Goal: Transaction & Acquisition: Purchase product/service

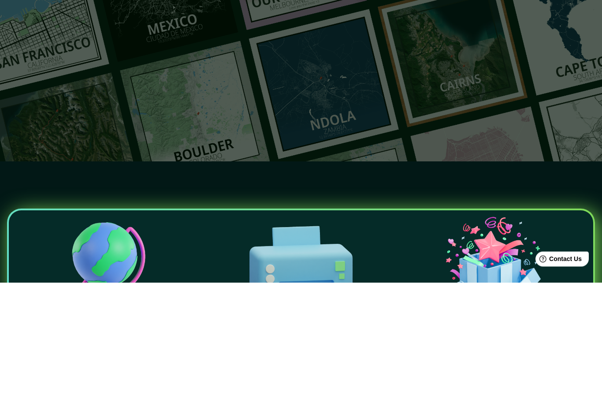
type input "K"
type input "Serpentine gallery"
click at [305, 95] on button "button" at bounding box center [300, 102] width 18 height 18
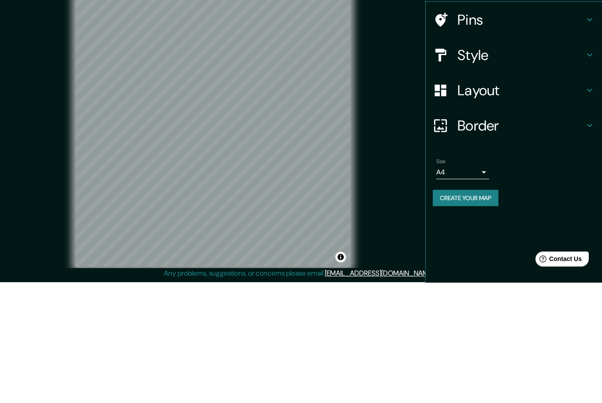
scroll to position [28, 0]
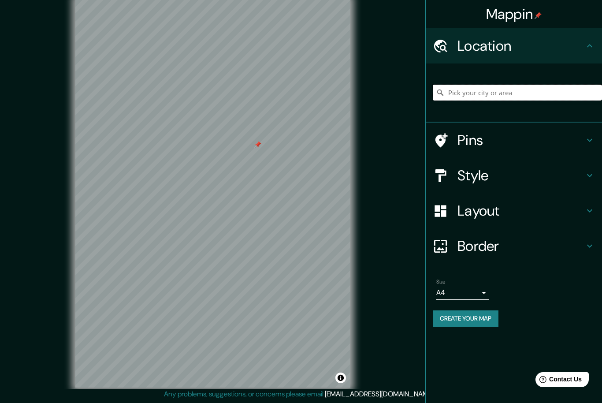
click at [532, 99] on input "Pick your city or area" at bounding box center [516, 93] width 169 height 16
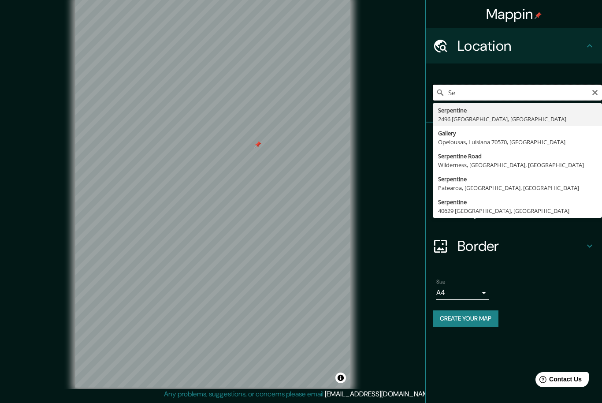
type input "S"
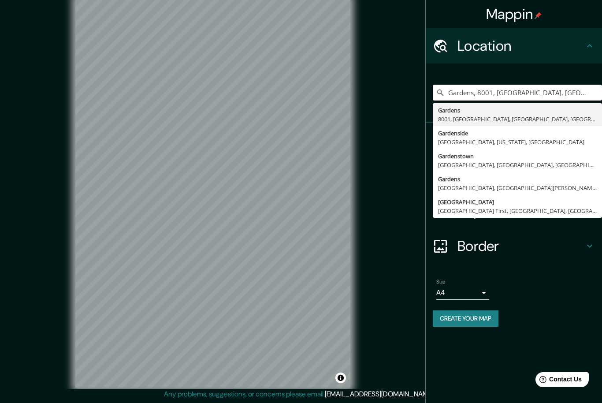
click at [583, 91] on input "Gardens, 8001, [GEOGRAPHIC_DATA], [GEOGRAPHIC_DATA], [GEOGRAPHIC_DATA]" at bounding box center [516, 93] width 169 height 16
click at [587, 92] on input "Gardens, [GEOGRAPHIC_DATA], [GEOGRAPHIC_DATA], [GEOGRAPHIC_DATA]" at bounding box center [516, 93] width 169 height 16
click at [591, 86] on input "Gardens, [GEOGRAPHIC_DATA], [GEOGRAPHIC_DATA], [GEOGRAPHIC_DATA]" at bounding box center [516, 93] width 169 height 16
click at [559, 95] on input "Gardens, [GEOGRAPHIC_DATA], [GEOGRAPHIC_DATA], [GEOGRAPHIC_DATA]" at bounding box center [516, 93] width 169 height 16
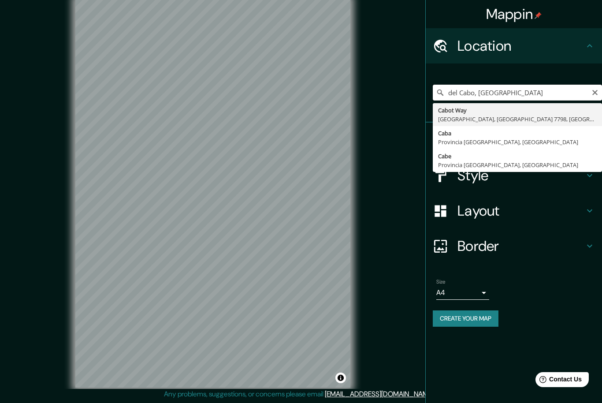
click at [560, 92] on input "del Cabo, [GEOGRAPHIC_DATA]" at bounding box center [516, 93] width 169 height 16
type input "d"
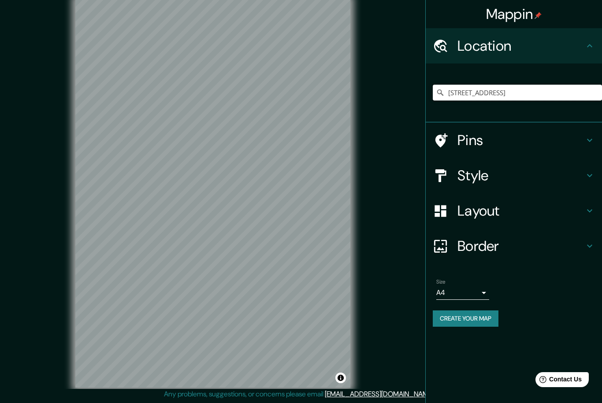
click at [591, 85] on input "[STREET_ADDRESS]" at bounding box center [516, 93] width 169 height 16
click at [494, 95] on input "[STREET_ADDRESS]" at bounding box center [516, 93] width 169 height 16
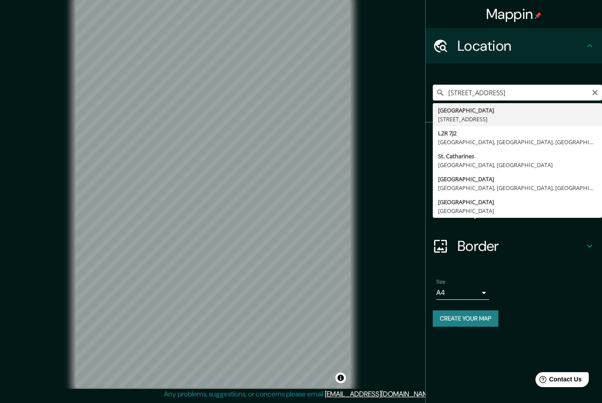
type input "[STREET_ADDRESS]"
click at [597, 92] on icon "Clear" at bounding box center [594, 92] width 7 height 7
type input "[GEOGRAPHIC_DATA], [GEOGRAPHIC_DATA], [GEOGRAPHIC_DATA], [GEOGRAPHIC_DATA]"
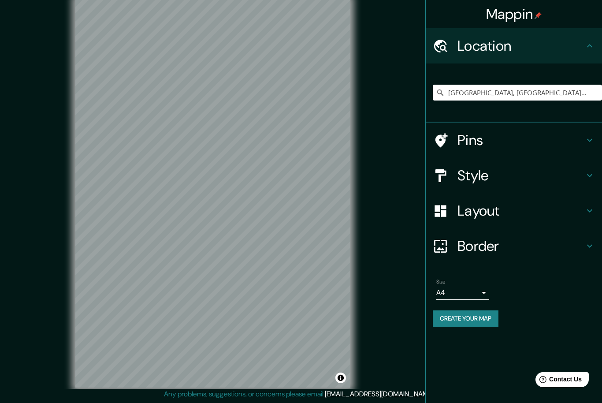
click at [387, 159] on div "© Mapbox © OpenStreetMap Improve this map" at bounding box center [212, 193] width 541 height 362
click at [509, 181] on h4 "Style" at bounding box center [520, 175] width 127 height 18
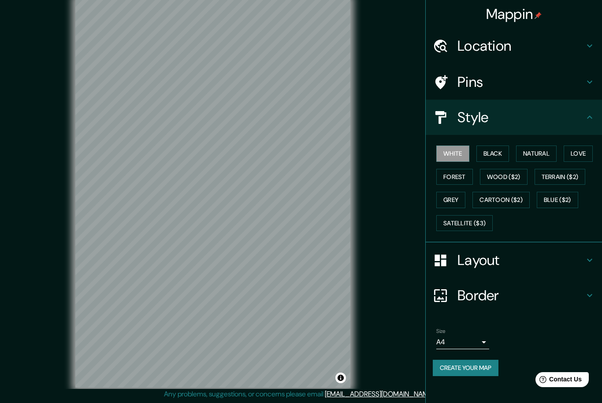
click at [502, 150] on button "Black" at bounding box center [492, 153] width 33 height 16
click at [456, 173] on button "Forest" at bounding box center [454, 177] width 37 height 16
click at [456, 194] on button "Grey" at bounding box center [450, 200] width 29 height 16
click at [523, 156] on button "Natural" at bounding box center [536, 153] width 41 height 16
click at [579, 145] on button "Love" at bounding box center [577, 153] width 29 height 16
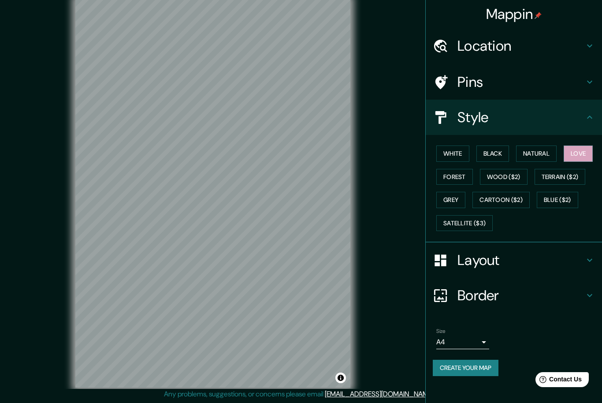
click at [572, 178] on button "Terrain ($2)" at bounding box center [559, 177] width 51 height 16
click at [560, 204] on button "Blue ($2)" at bounding box center [556, 200] width 41 height 16
click at [459, 202] on button "Grey" at bounding box center [450, 200] width 29 height 16
click at [474, 223] on button "Satellite ($3)" at bounding box center [464, 223] width 56 height 16
click at [500, 255] on h4 "Layout" at bounding box center [520, 260] width 127 height 18
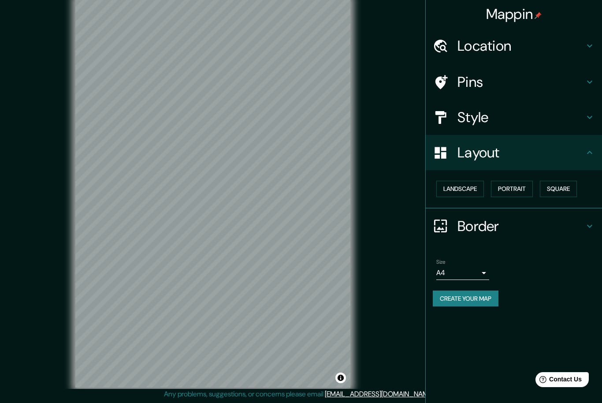
click at [475, 181] on button "Landscape" at bounding box center [460, 189] width 48 height 16
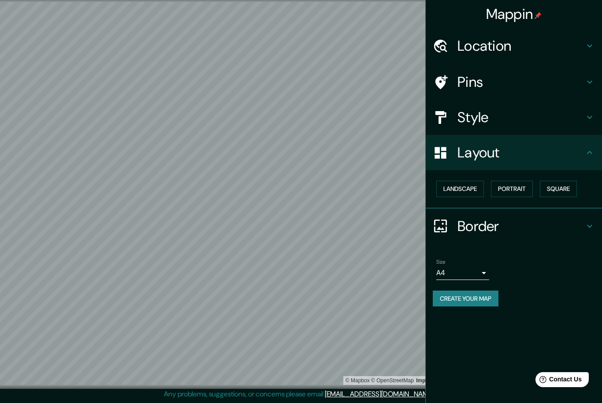
click at [522, 188] on button "Portrait" at bounding box center [512, 189] width 42 height 16
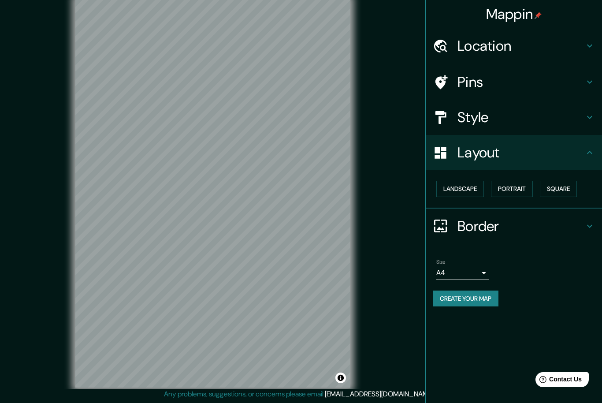
click at [555, 181] on button "Square" at bounding box center [557, 189] width 37 height 16
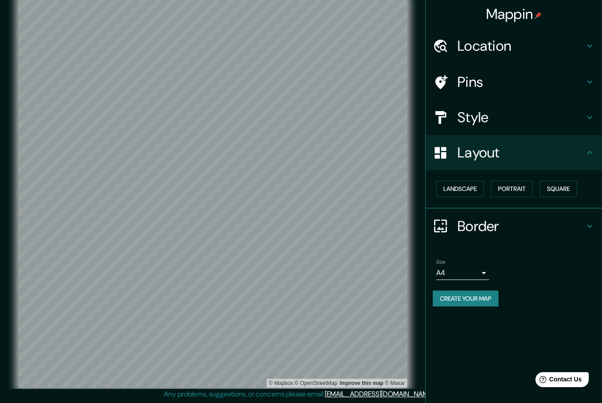
click at [535, 118] on h4 "Style" at bounding box center [520, 117] width 127 height 18
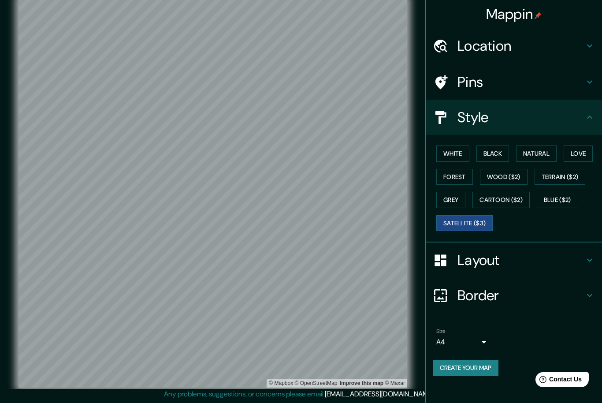
click at [467, 153] on button "White" at bounding box center [452, 153] width 33 height 16
click at [499, 153] on button "Black" at bounding box center [492, 153] width 33 height 16
click at [532, 159] on button "Natural" at bounding box center [536, 153] width 41 height 16
click at [458, 152] on button "White" at bounding box center [452, 153] width 33 height 16
click at [500, 148] on button "Black" at bounding box center [492, 153] width 33 height 16
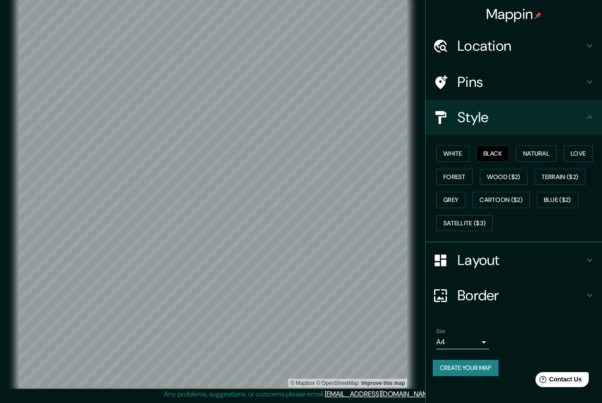
click at [467, 225] on button "Satellite ($3)" at bounding box center [464, 223] width 56 height 16
